Goal: Information Seeking & Learning: Learn about a topic

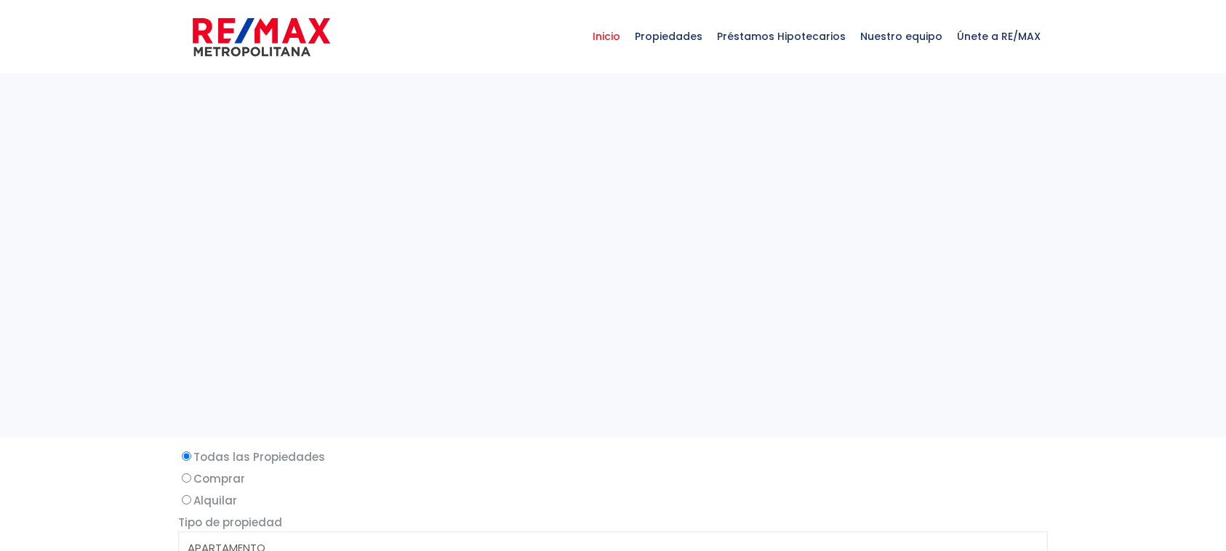
select select
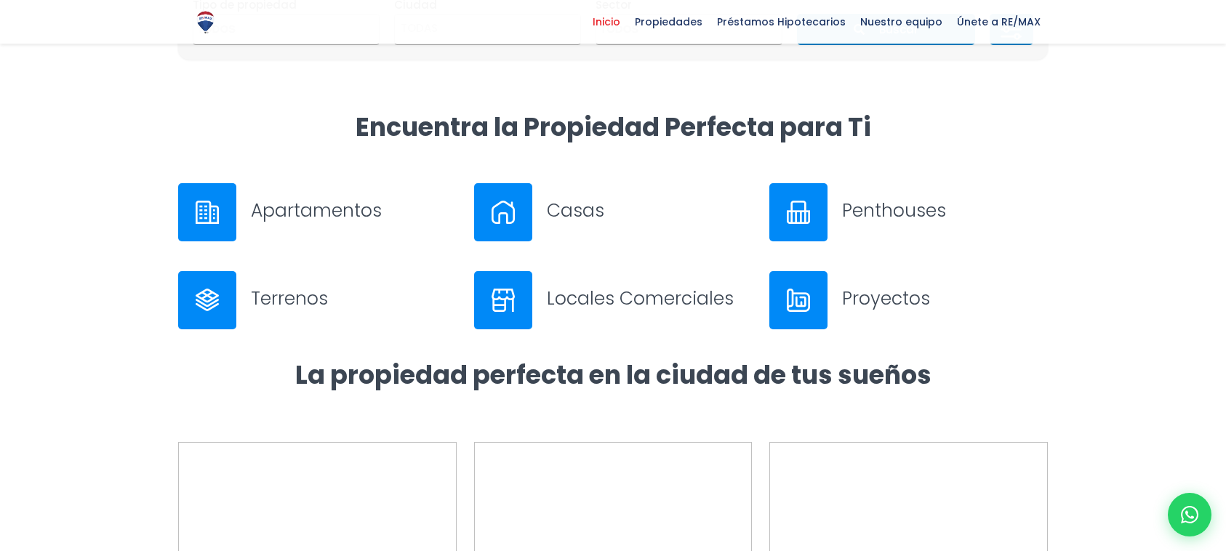
scroll to position [567, 0]
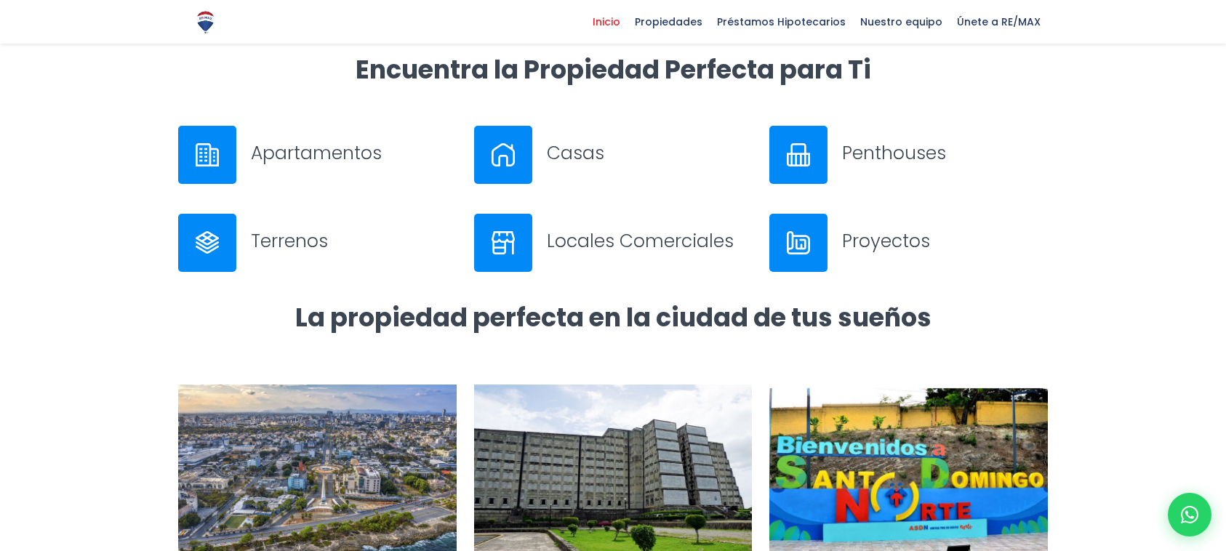
click at [313, 159] on h3 "Apartamentos" at bounding box center [354, 152] width 206 height 25
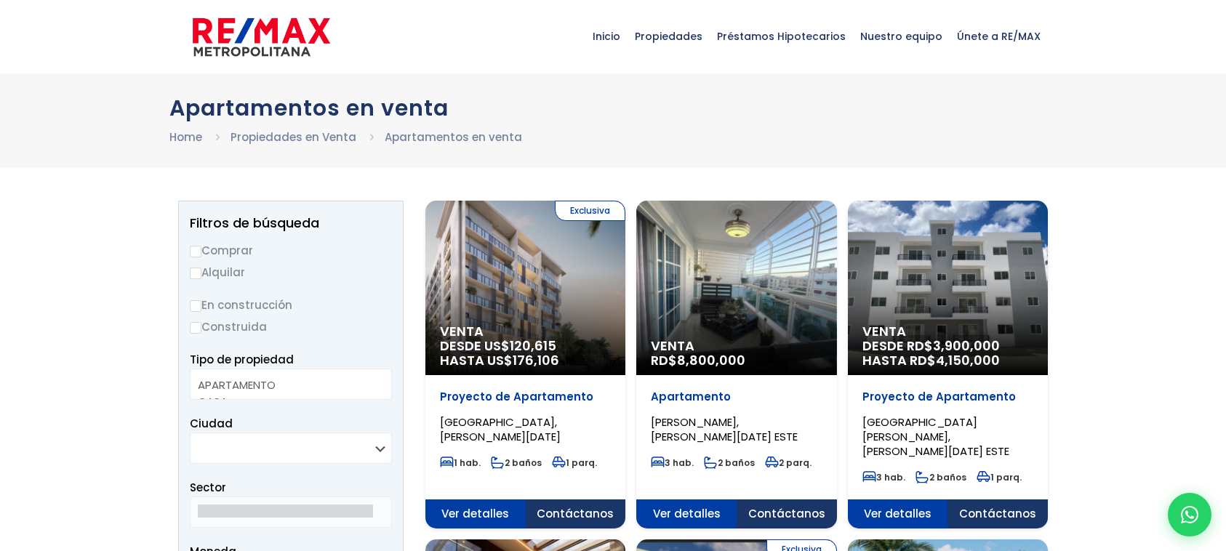
select select
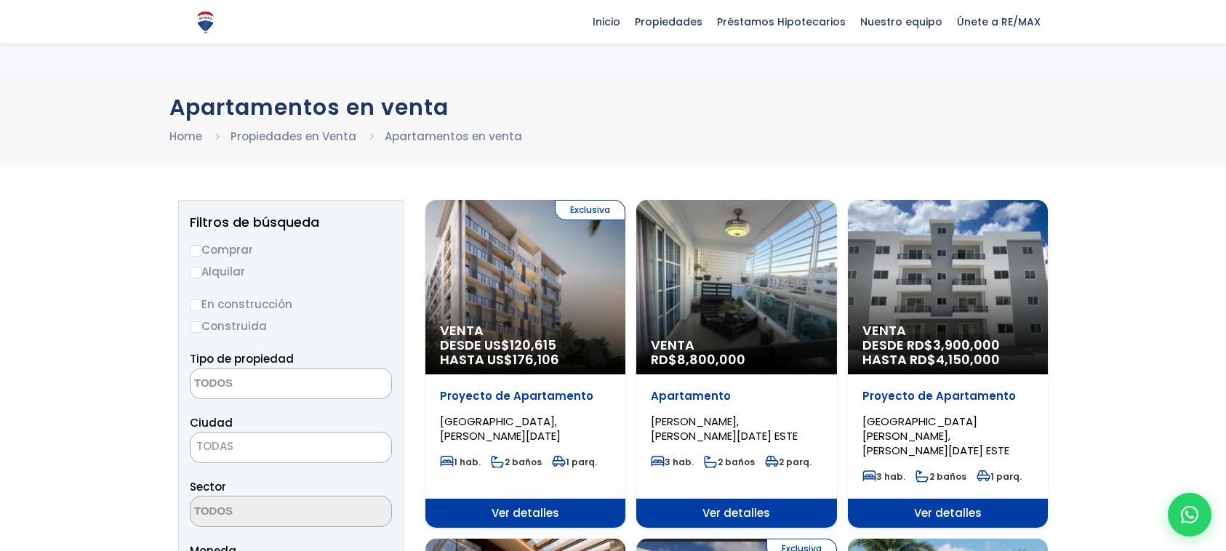
scroll to position [19, 0]
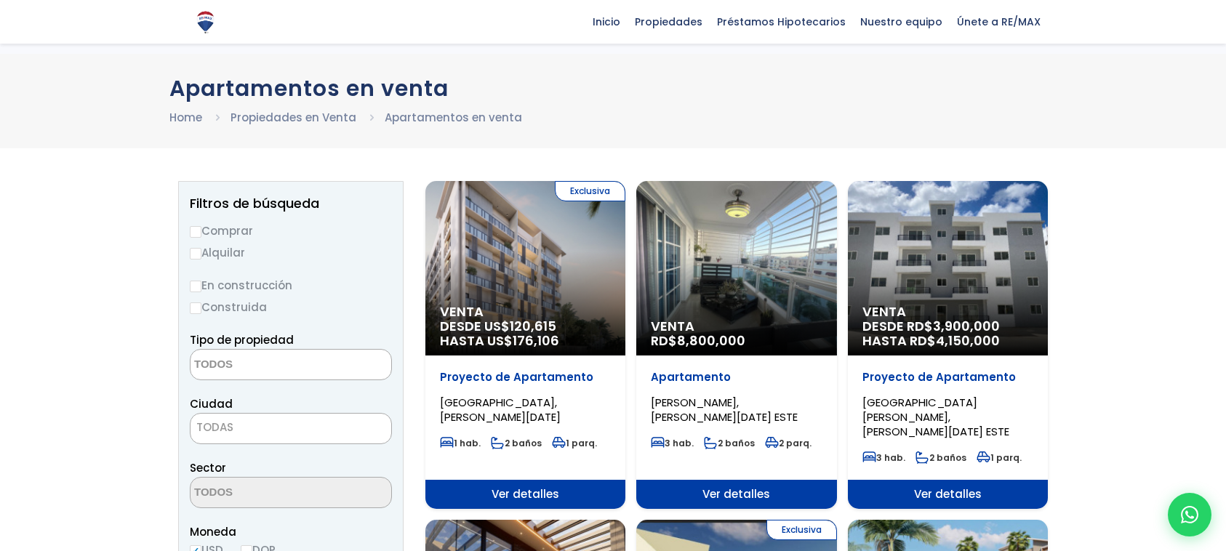
click at [524, 268] on div "Exclusiva Venta DESDE US$ 120,615 HASTA US$ 176,106" at bounding box center [525, 268] width 200 height 175
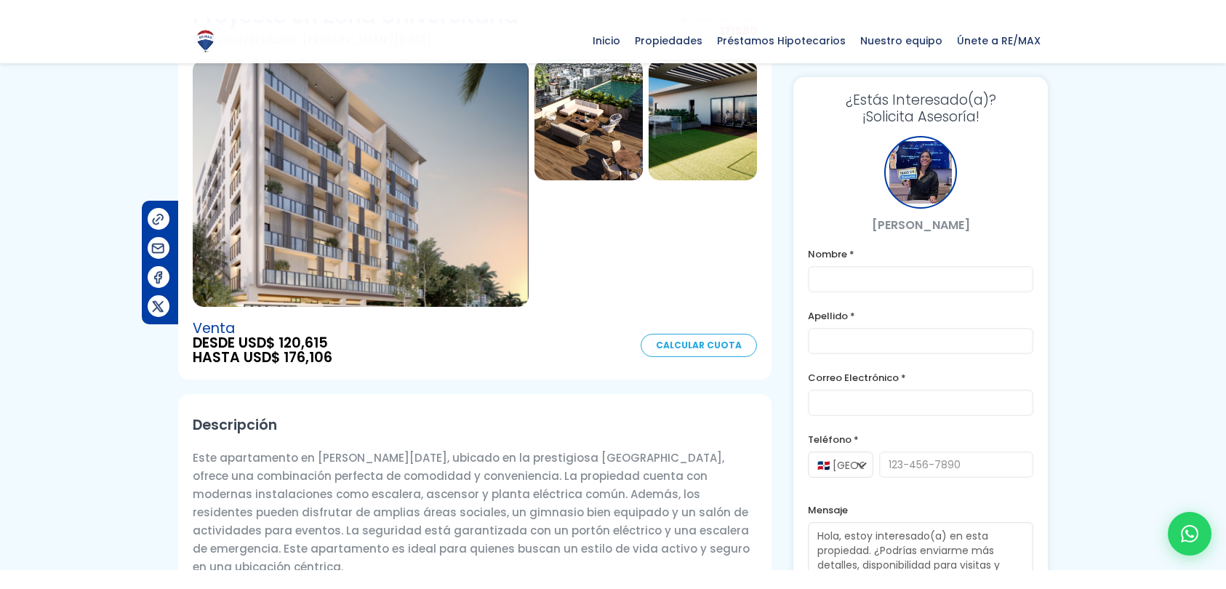
scroll to position [129, 0]
